Goal: Task Accomplishment & Management: Manage account settings

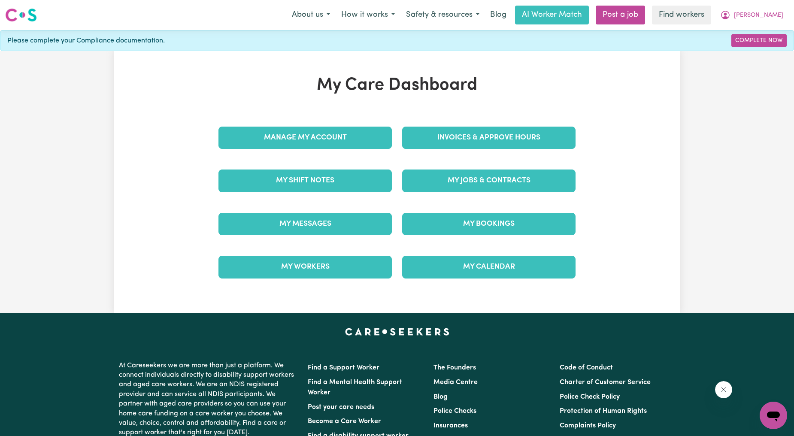
click at [441, 128] on link "Invoices & Approve Hours" at bounding box center [488, 138] width 173 height 22
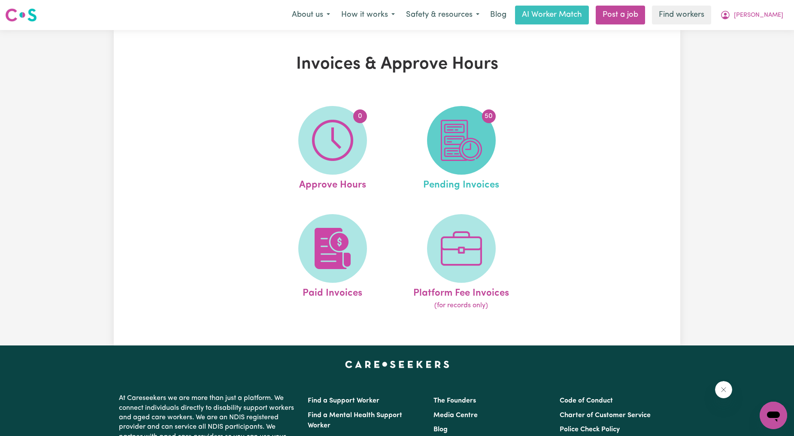
click at [450, 157] on img at bounding box center [461, 140] width 41 height 41
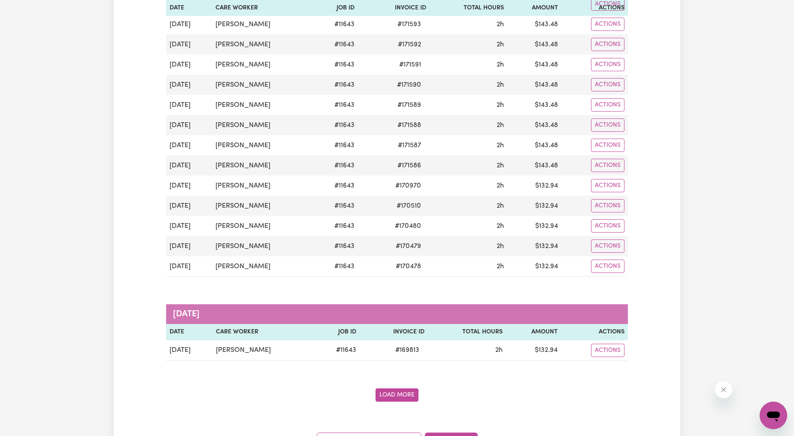
scroll to position [953, 0]
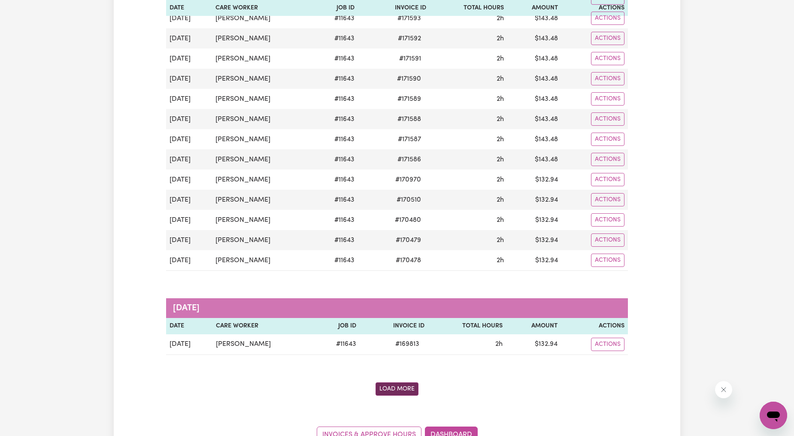
click at [390, 392] on button "Load More" at bounding box center [396, 388] width 43 height 13
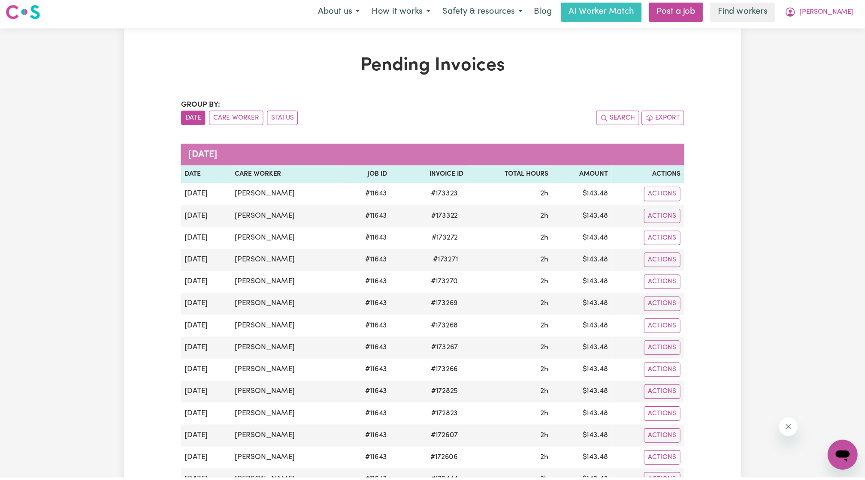
scroll to position [0, 0]
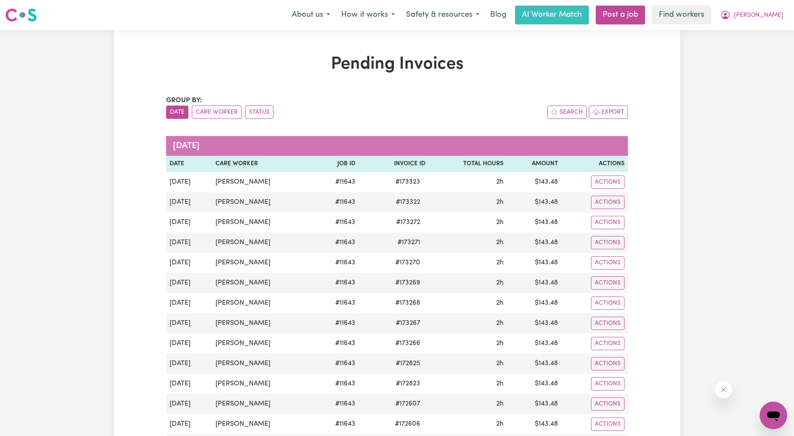
click at [783, 22] on button "[PERSON_NAME]" at bounding box center [751, 15] width 74 height 18
click at [751, 50] on link "Logout" at bounding box center [754, 49] width 68 height 16
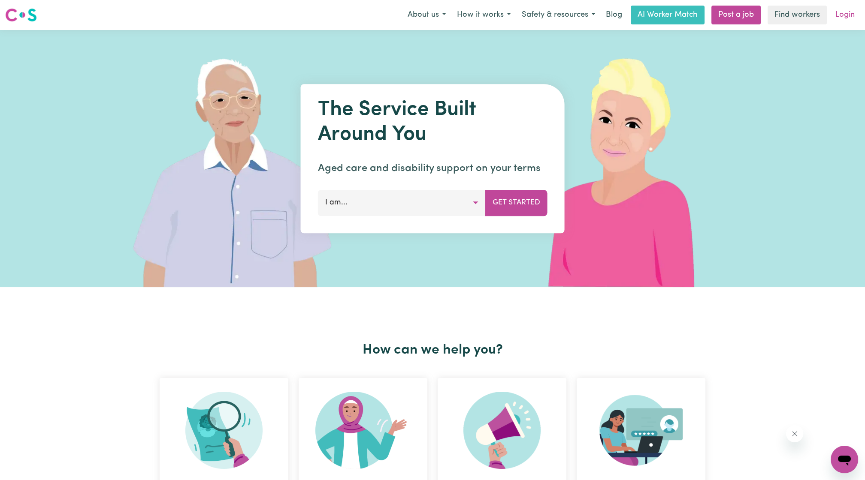
click at [793, 18] on link "Login" at bounding box center [845, 15] width 30 height 19
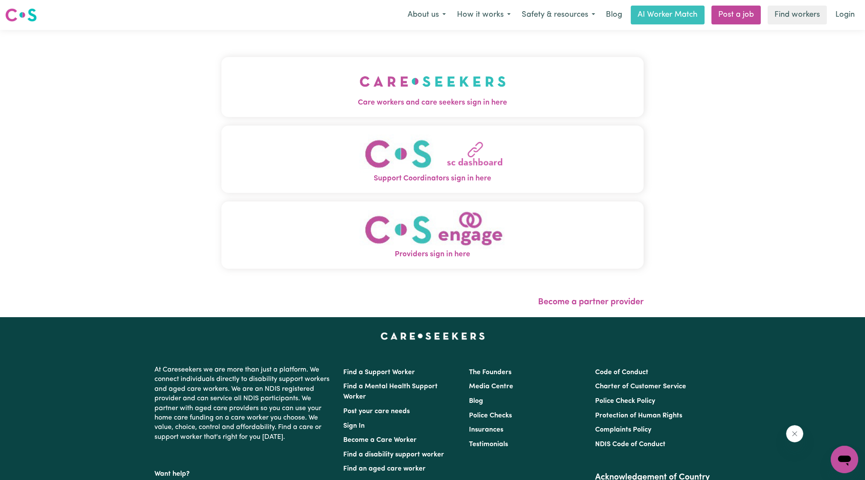
click at [481, 90] on img "Care workers and care seekers sign in here" at bounding box center [432, 82] width 146 height 32
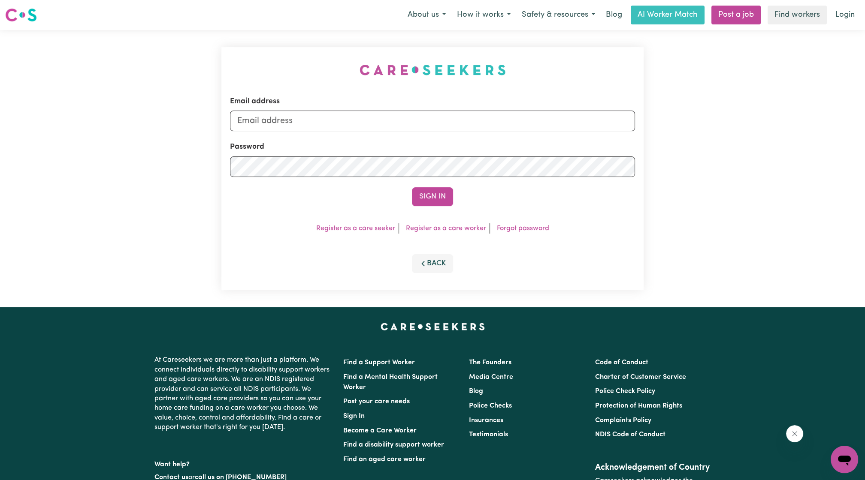
click at [430, 109] on div "Email address" at bounding box center [432, 113] width 405 height 35
click at [417, 118] on input "Email address" at bounding box center [432, 121] width 405 height 21
drag, startPoint x: 278, startPoint y: 123, endPoint x: 501, endPoint y: 123, distance: 223.1
click at [501, 123] on input "[EMAIL_ADDRESS][PERSON_NAME][DOMAIN_NAME]" at bounding box center [432, 121] width 405 height 21
click at [287, 112] on input "[EMAIL_ADDRESS][PERSON_NAME][DOMAIN_NAME]" at bounding box center [432, 121] width 405 height 21
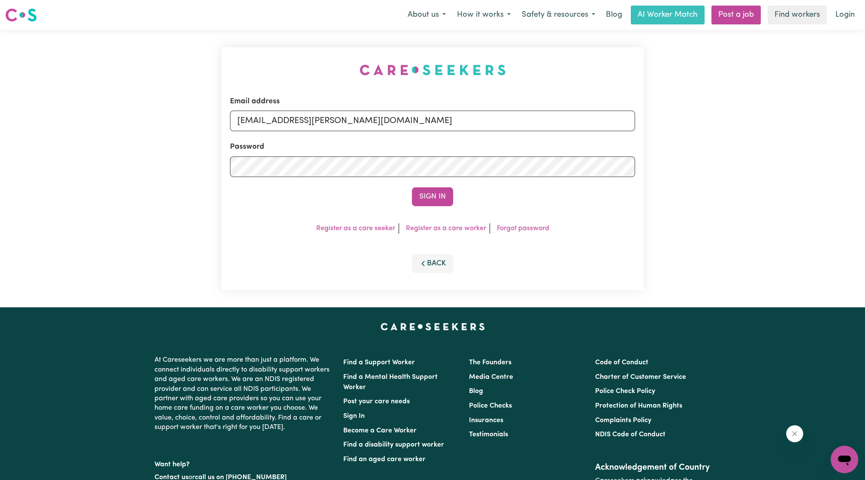
drag, startPoint x: 279, startPoint y: 119, endPoint x: 487, endPoint y: 114, distance: 207.7
click at [487, 114] on input "[EMAIL_ADDRESS][PERSON_NAME][DOMAIN_NAME]" at bounding box center [432, 121] width 405 height 21
type input "superuser~[EMAIL_ADDRESS][DOMAIN_NAME]"
click at [412, 187] on button "Sign In" at bounding box center [432, 196] width 41 height 19
